Goal: Find contact information: Find contact information

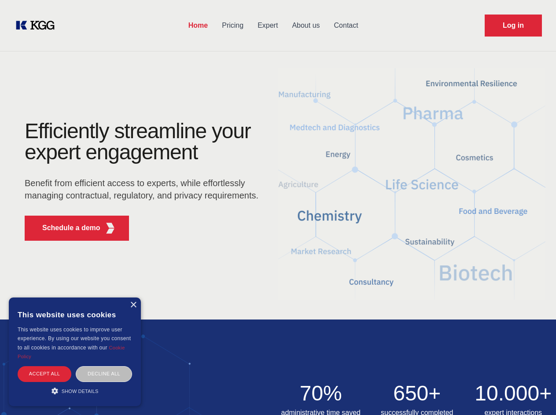
click at [278, 207] on div "Efficiently streamline your expert engagement Benefit from efficient access to …" at bounding box center [144, 184] width 267 height 127
click at [66, 228] on p "Schedule a demo" at bounding box center [71, 228] width 58 height 11
click at [133, 305] on div "× This website uses cookies This website uses cookies to improve user experienc…" at bounding box center [75, 351] width 132 height 109
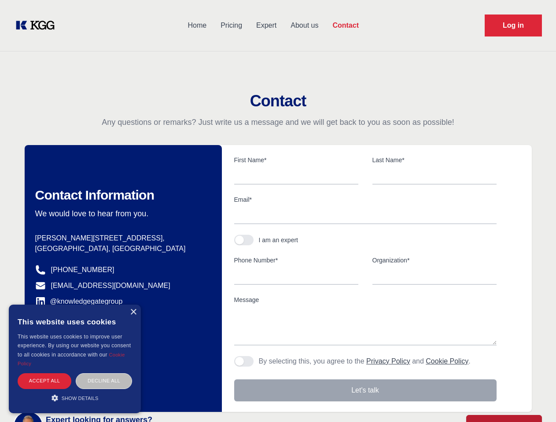
click at [44, 373] on div "Accept all" at bounding box center [45, 380] width 54 height 15
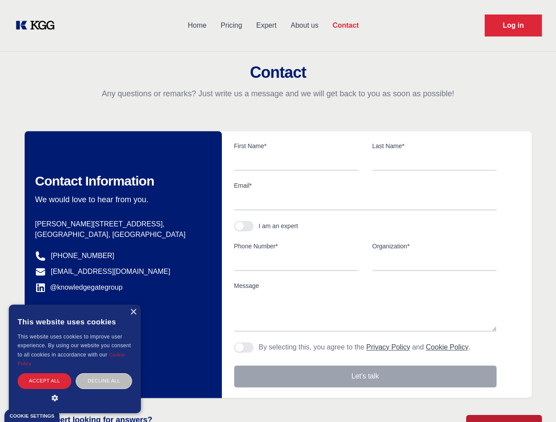
click at [104, 373] on div "Contact Information We would love to hear from you. Postal address [PERSON_NAME…" at bounding box center [123, 264] width 197 height 267
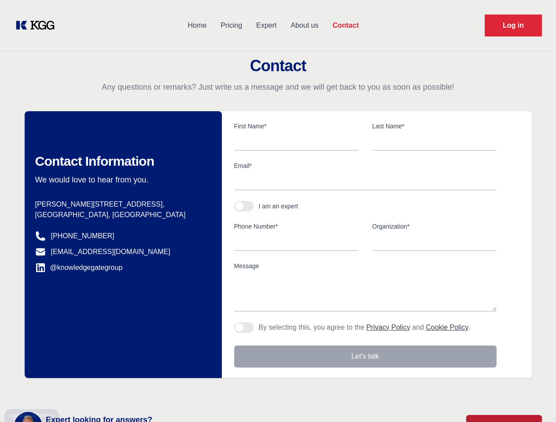
click at [75, 391] on main "Contact Any questions or remarks? Just write us a message and we will get back …" at bounding box center [278, 229] width 556 height 458
